Goal: Find specific page/section: Find specific page/section

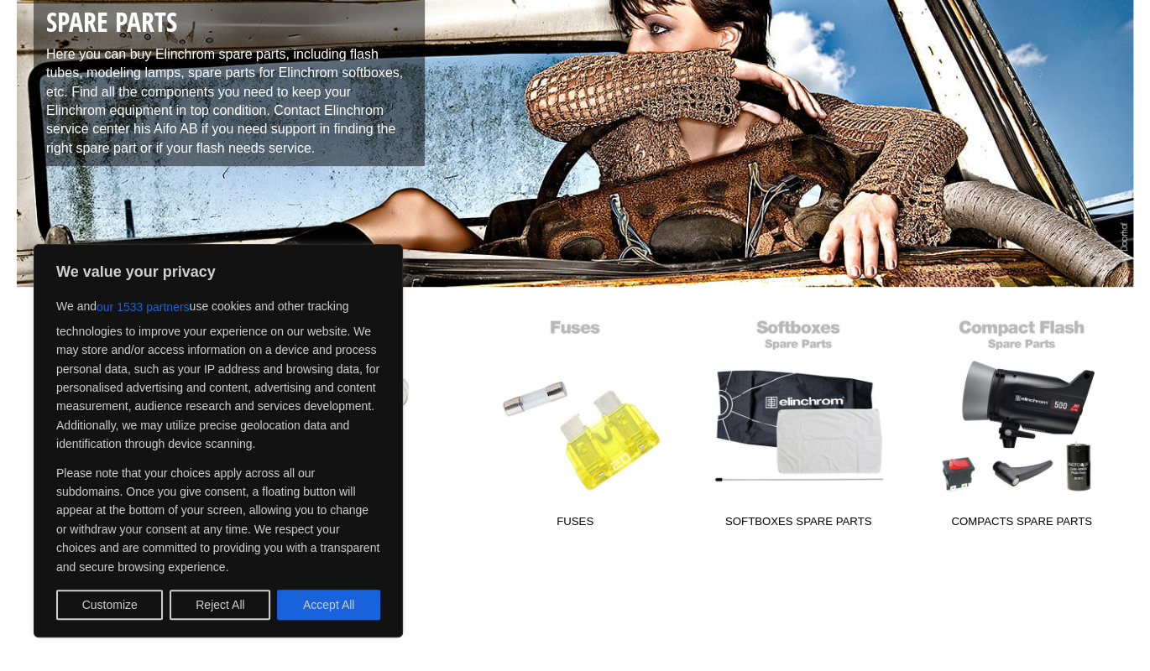
scroll to position [238, 0]
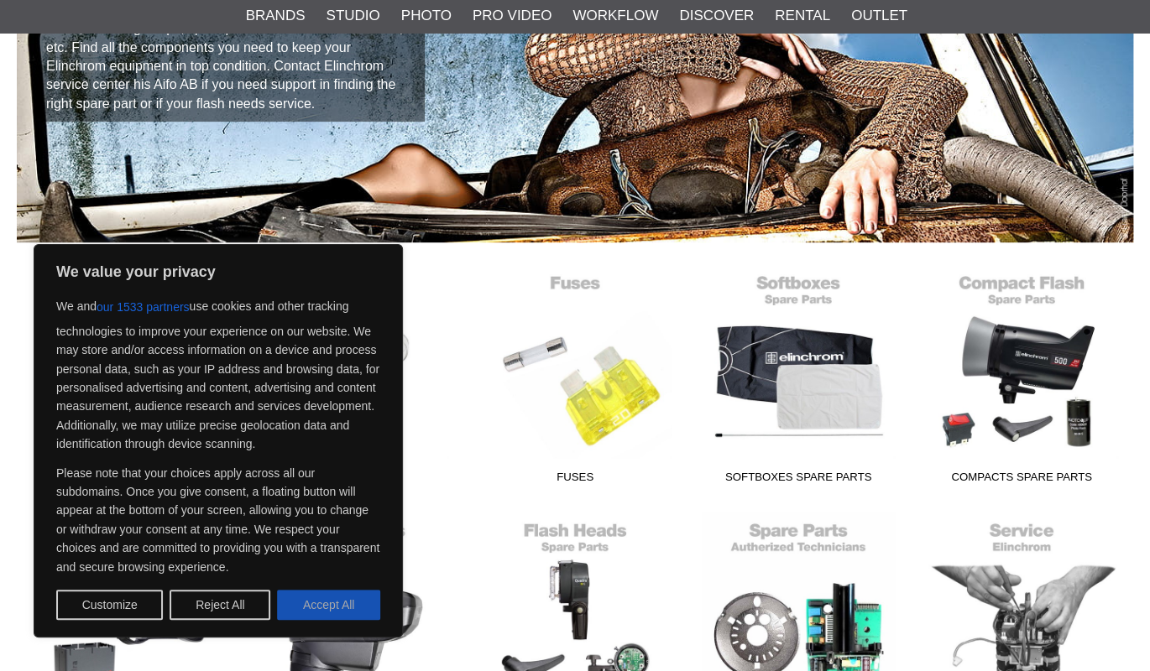
click at [321, 594] on button "Accept All" at bounding box center [328, 605] width 103 height 30
checkbox input "true"
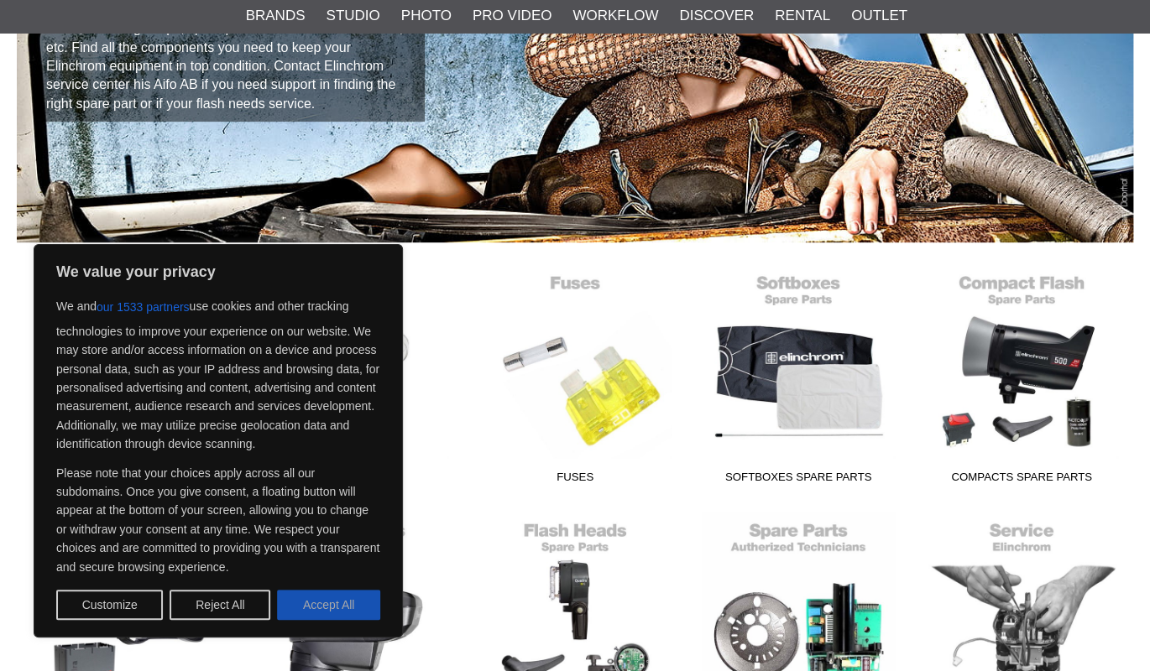
checkbox input "true"
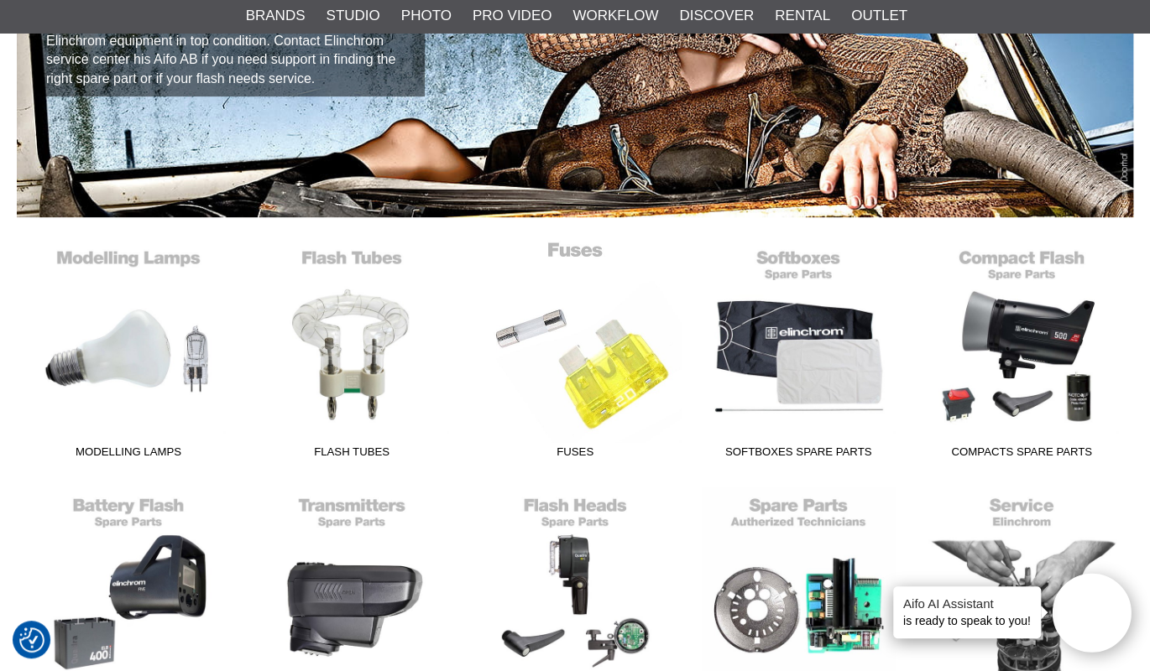
scroll to position [266, 0]
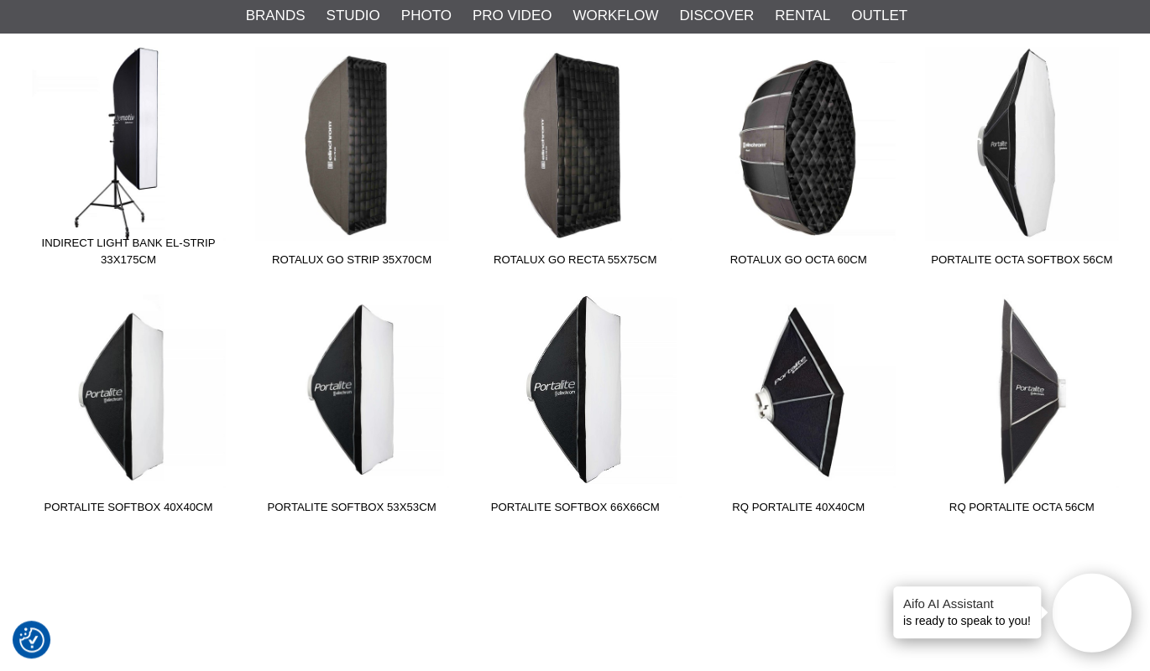
scroll to position [1448, 0]
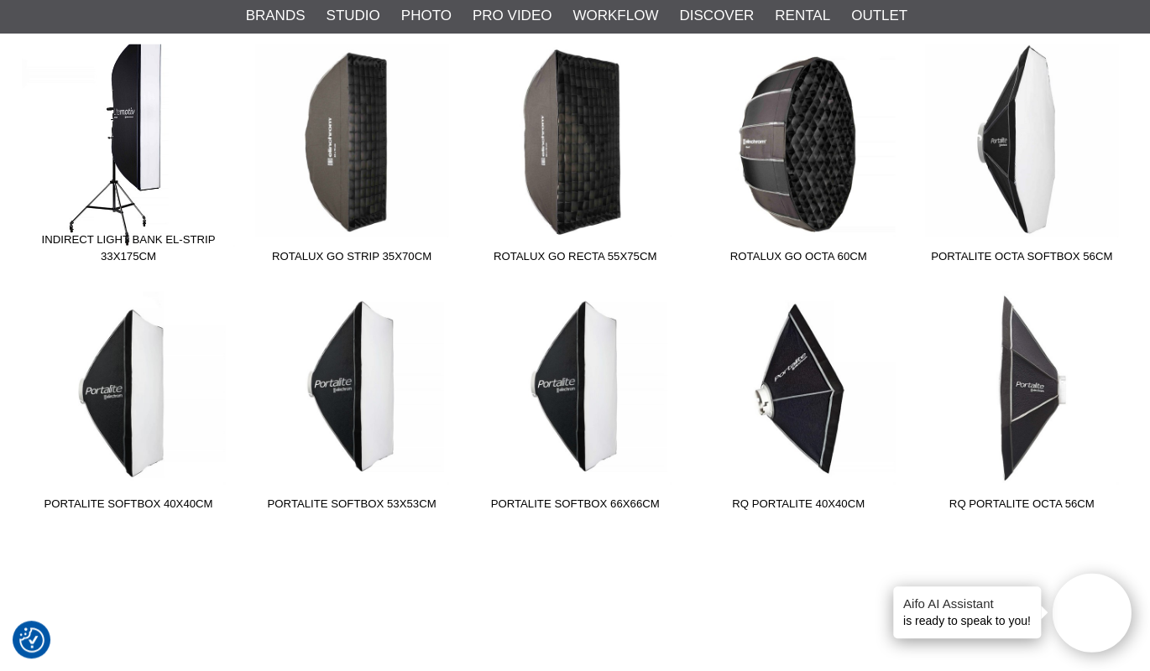
click at [164, 245] on span "Indirect Light Bank EL-Strip 33x175cm" at bounding box center [128, 251] width 223 height 39
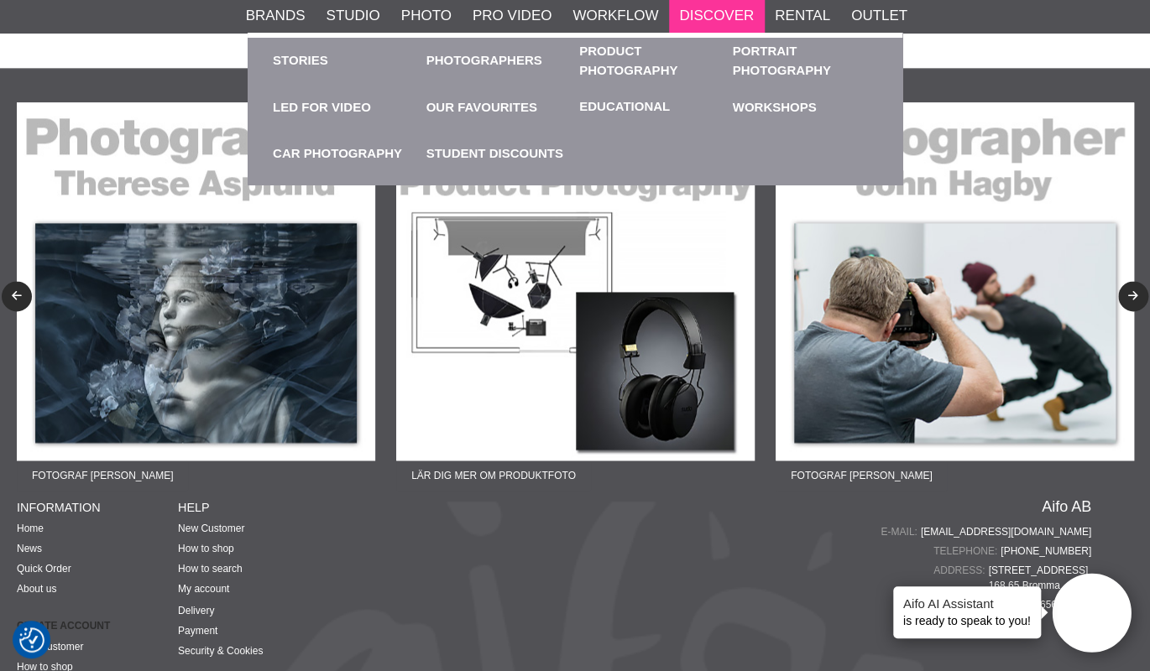
scroll to position [821, 0]
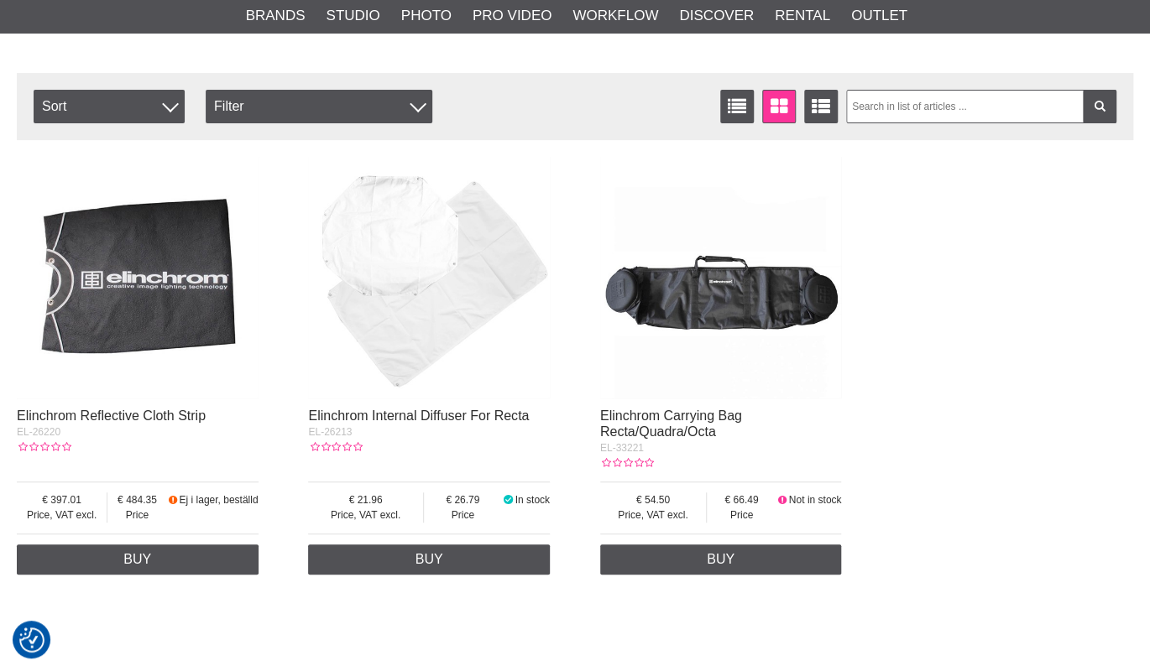
scroll to position [188, 0]
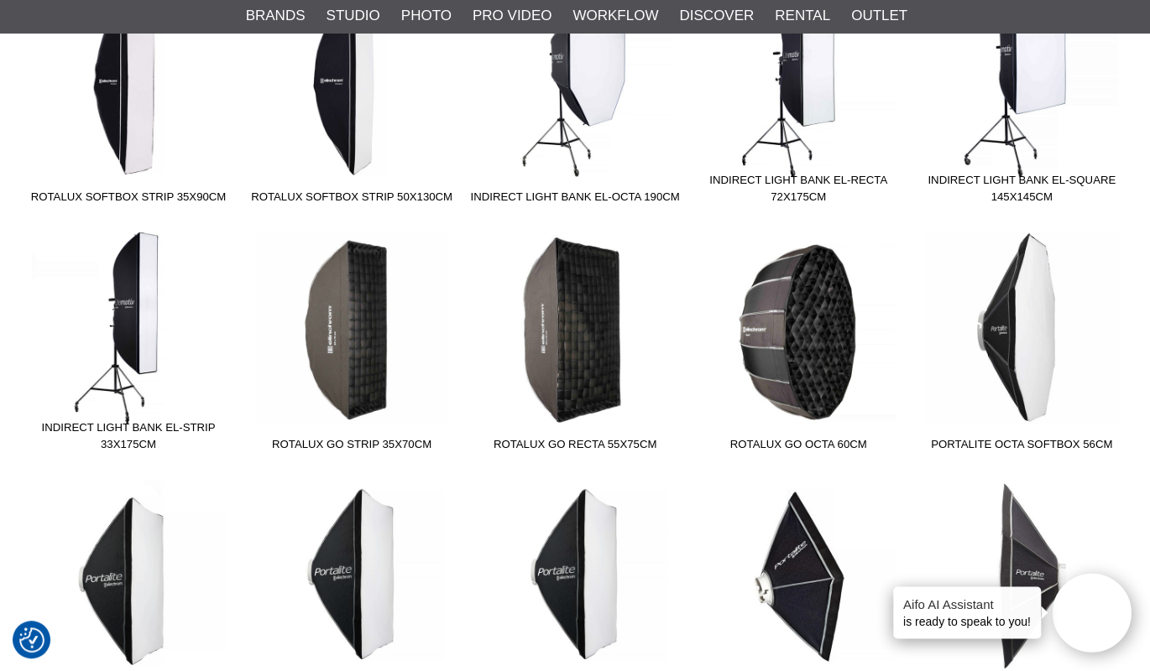
scroll to position [1111, 0]
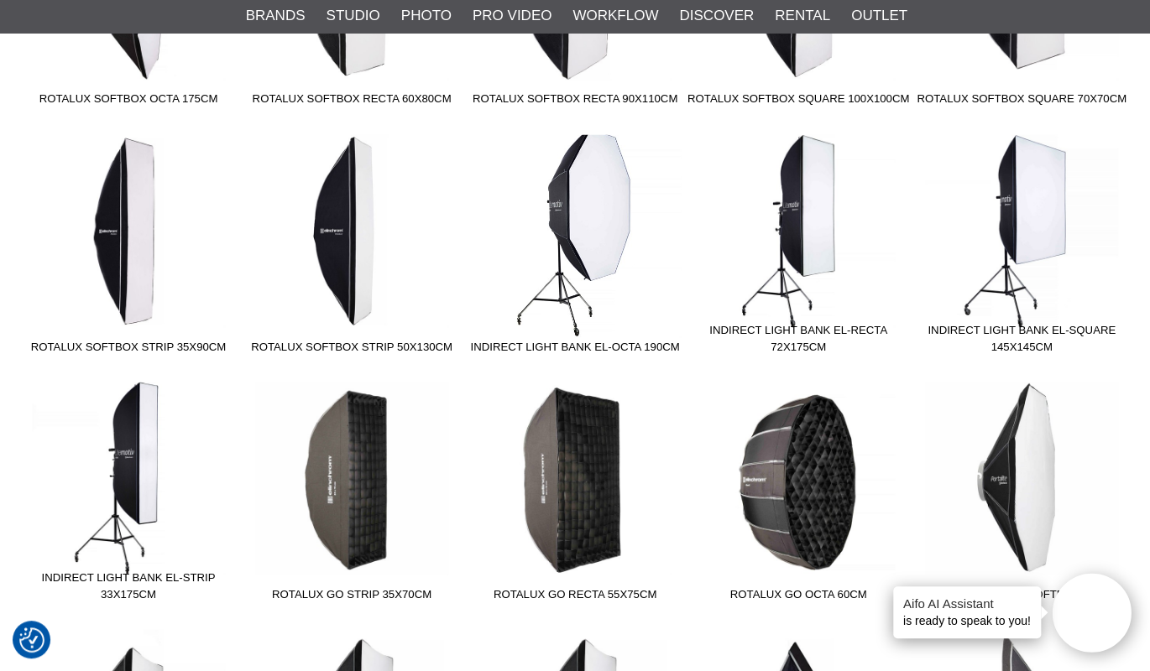
click at [567, 339] on span "Indirect Light Bank EL-Octa 190cm" at bounding box center [574, 349] width 223 height 23
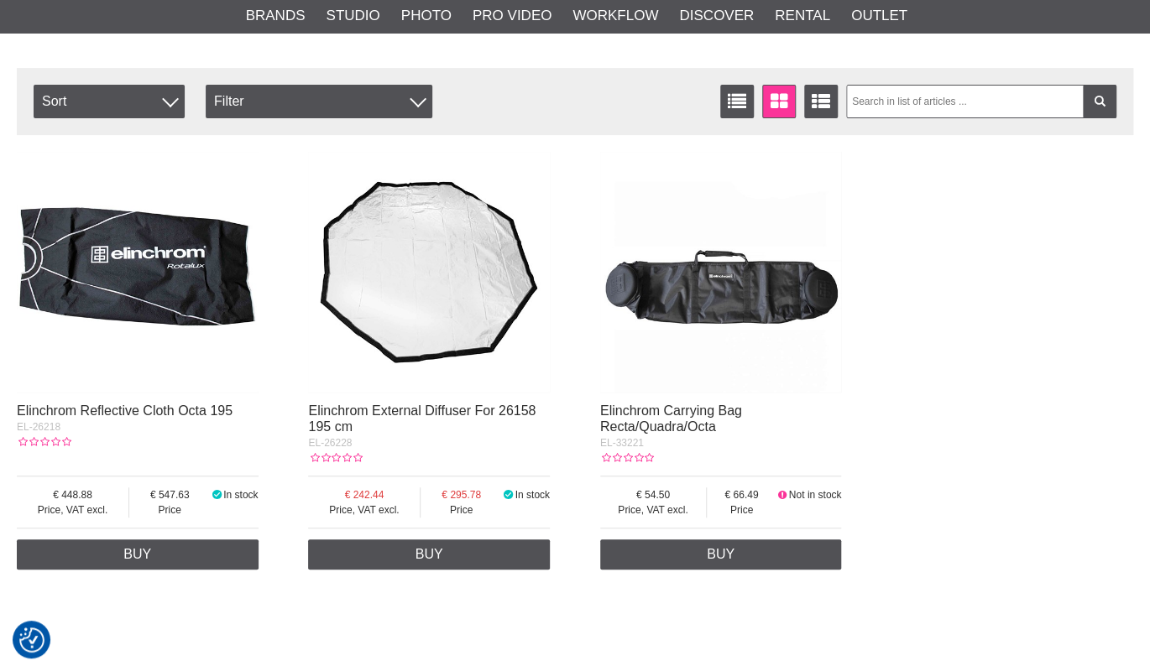
scroll to position [249, 0]
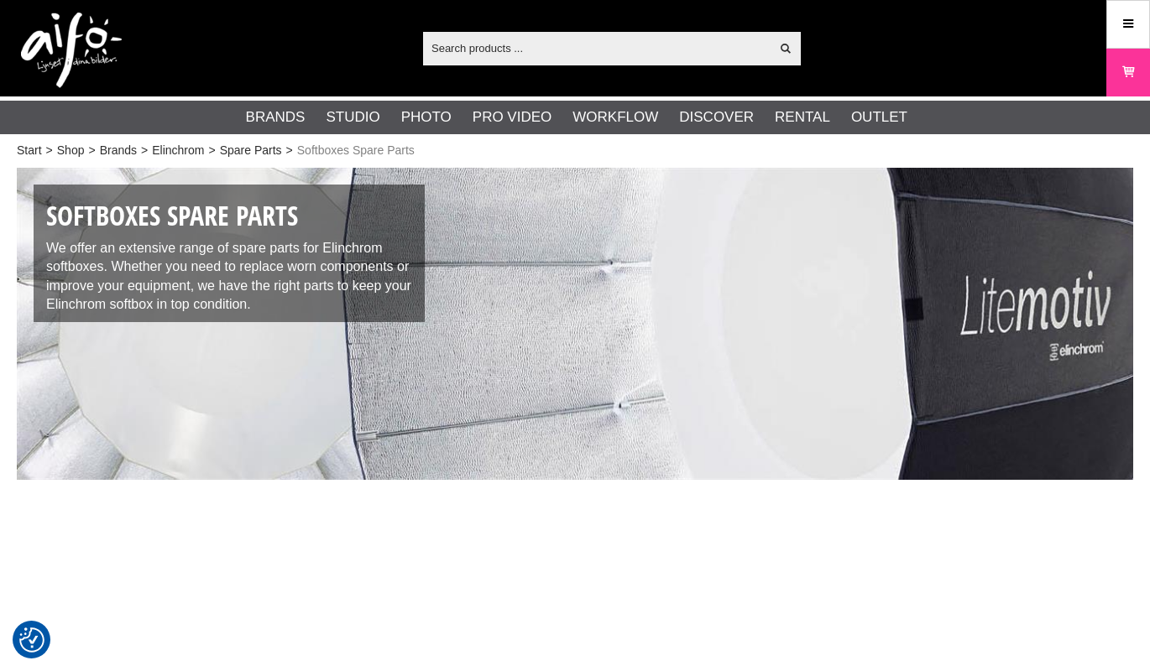
scroll to position [1111, 0]
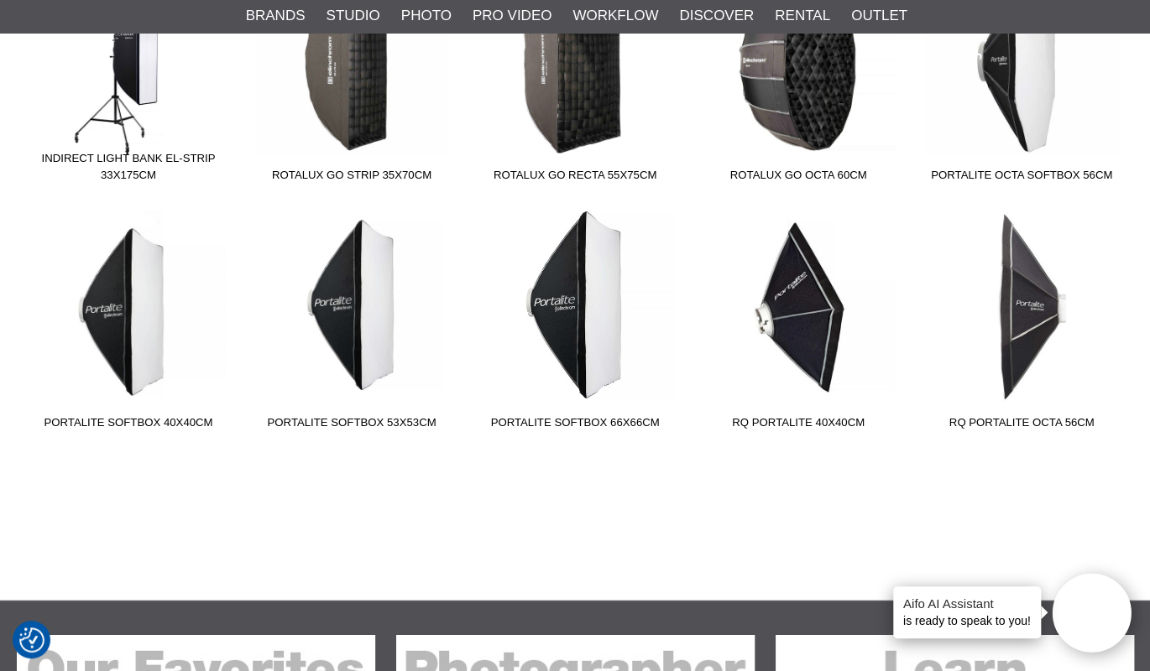
scroll to position [1530, 0]
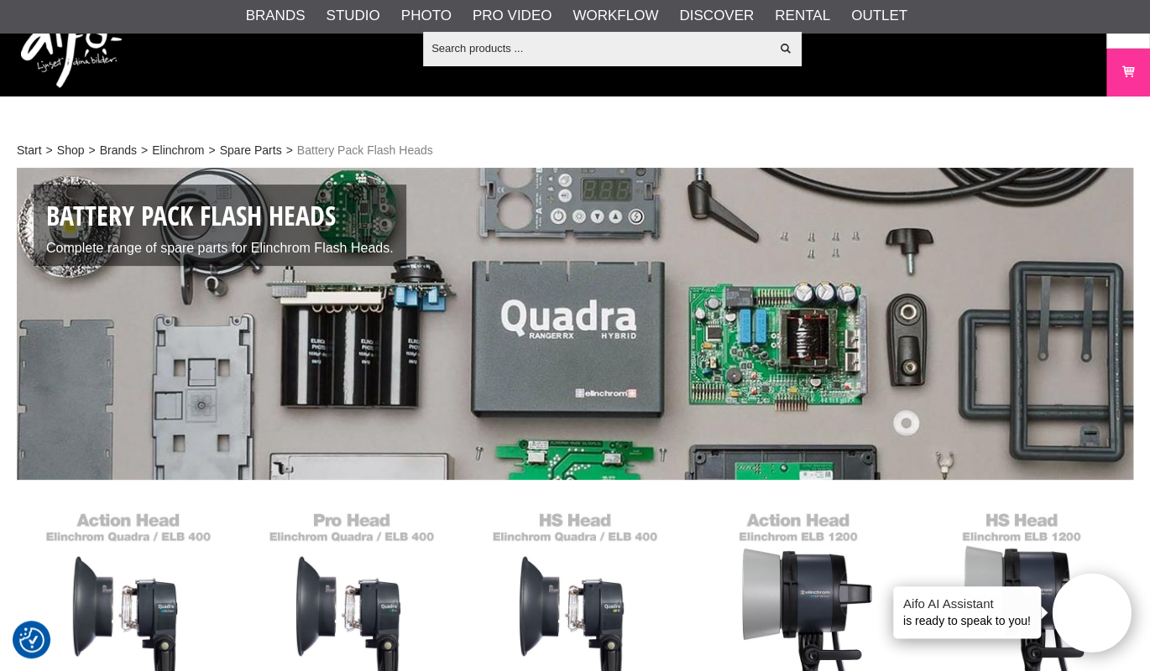
scroll to position [379, 0]
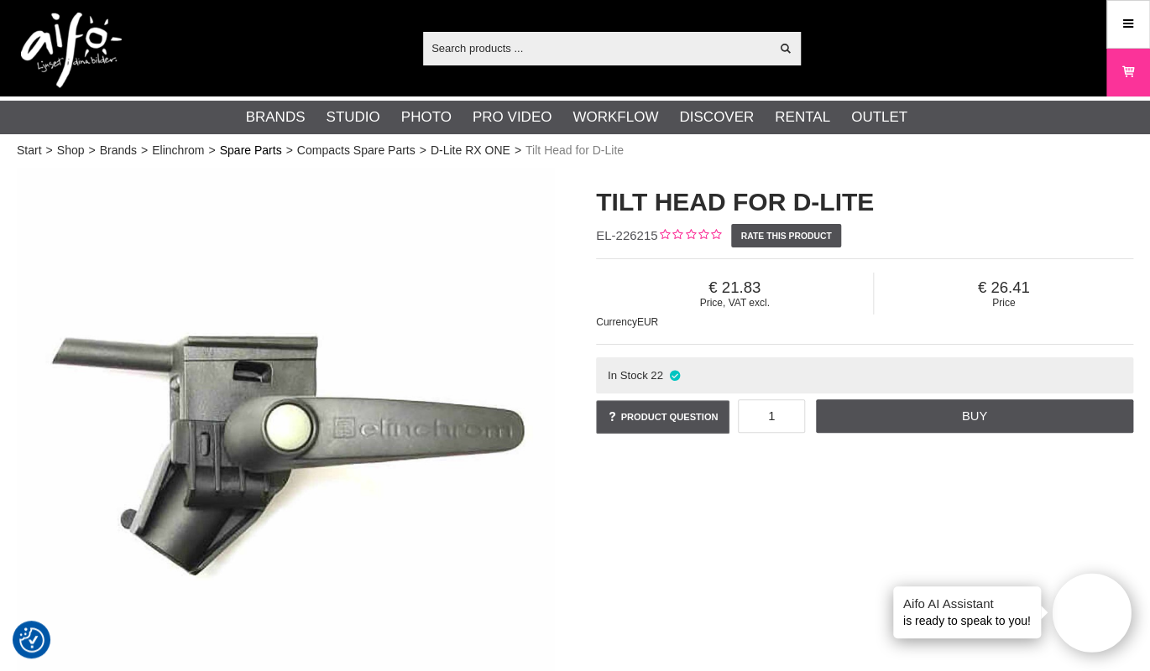
click at [269, 155] on link "Spare Parts" at bounding box center [251, 151] width 62 height 18
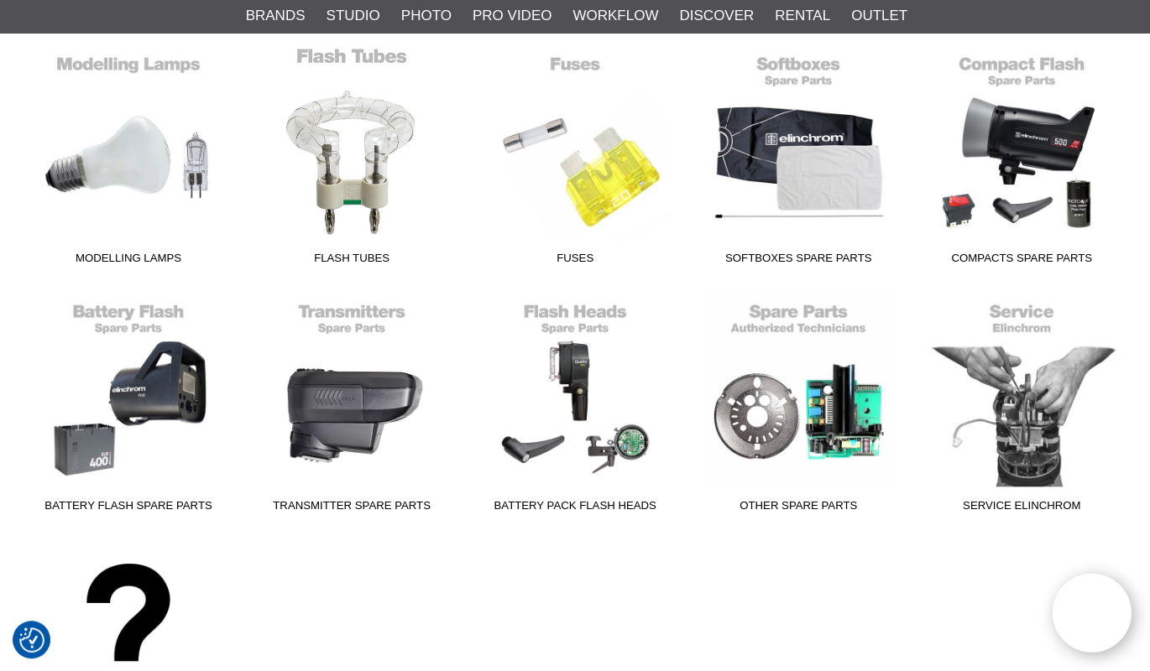
scroll to position [459, 0]
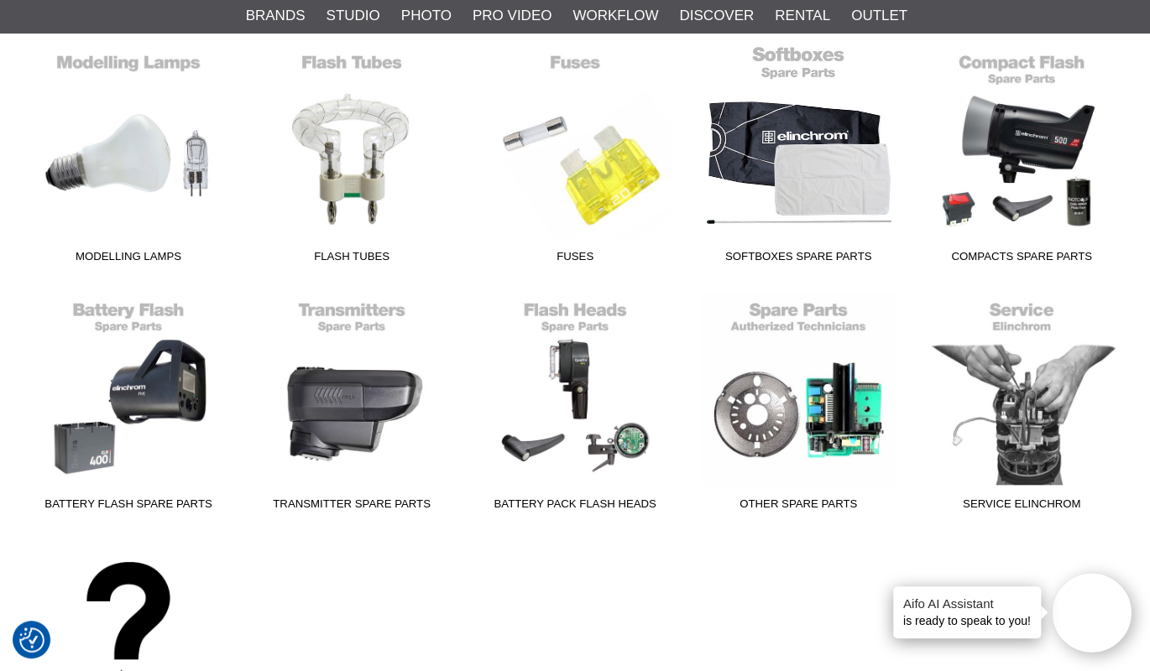
click at [846, 254] on span "Softboxes Spare Parts" at bounding box center [797, 259] width 223 height 23
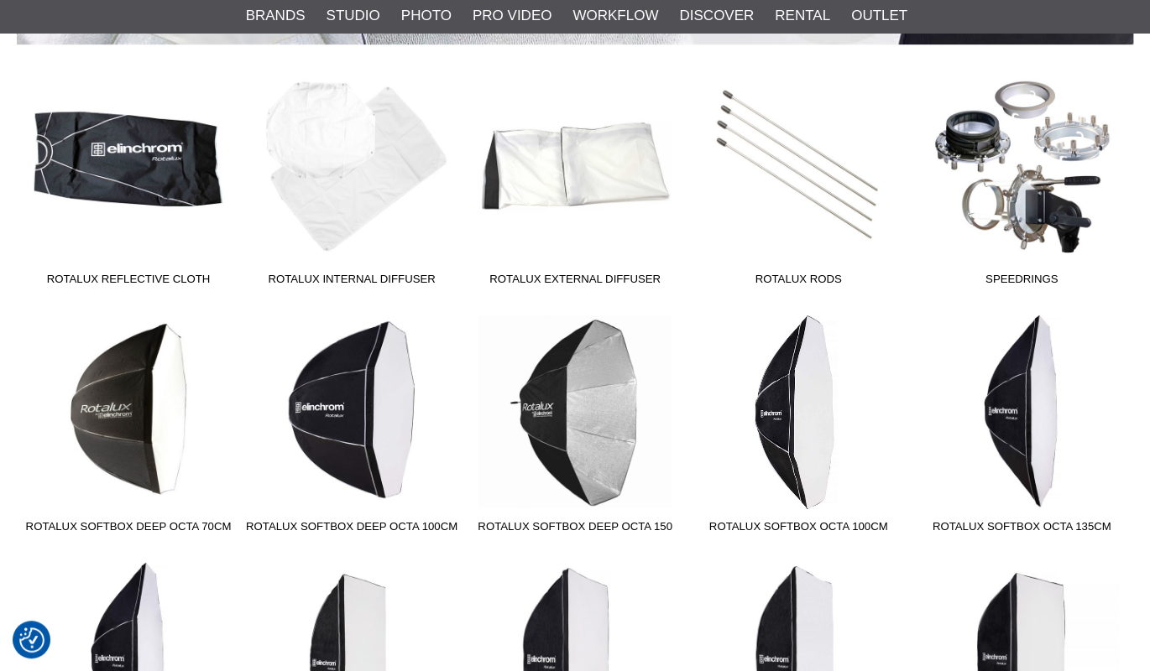
scroll to position [432, 0]
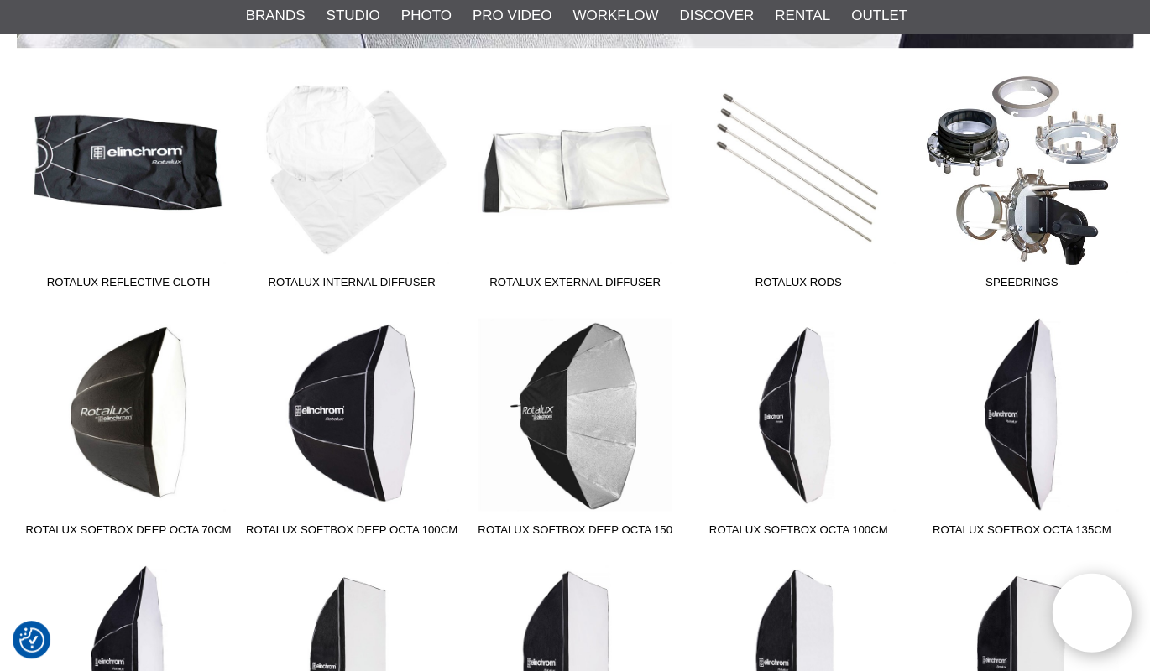
click at [1000, 253] on link "Speedrings" at bounding box center [1021, 183] width 223 height 227
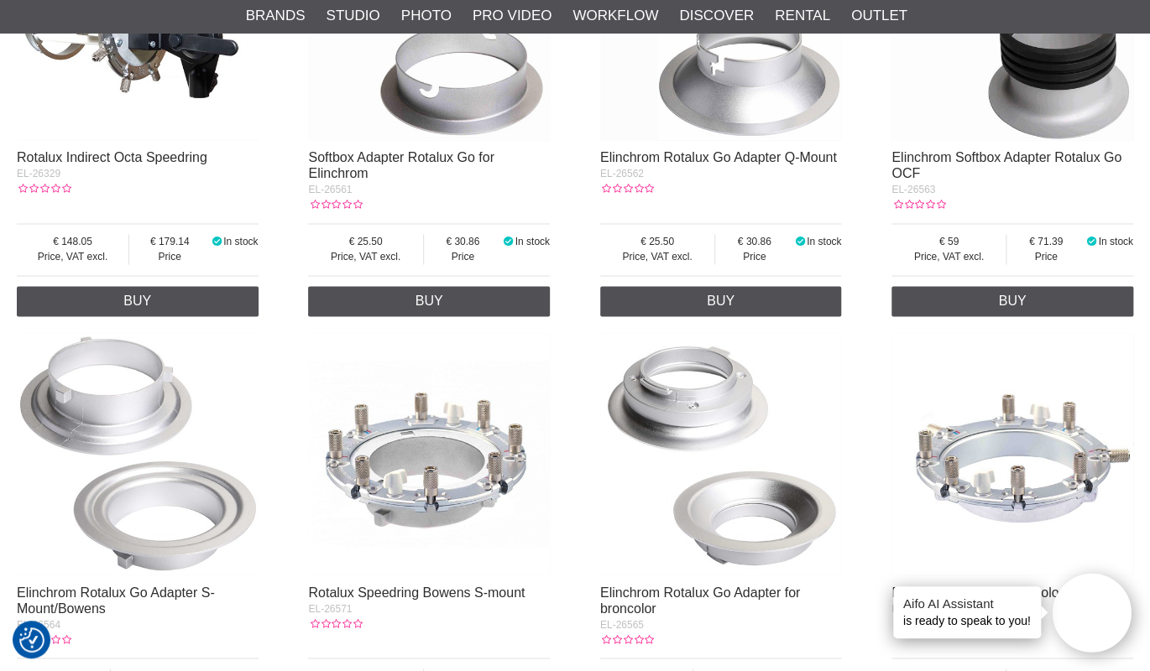
scroll to position [863, 0]
